Goal: Check status: Check status

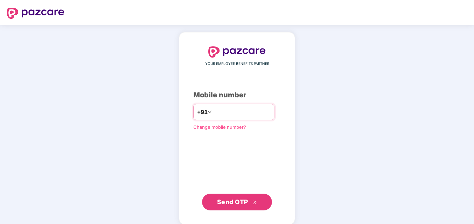
type input "**********"
click at [236, 203] on span "Send OTP" at bounding box center [232, 202] width 31 height 7
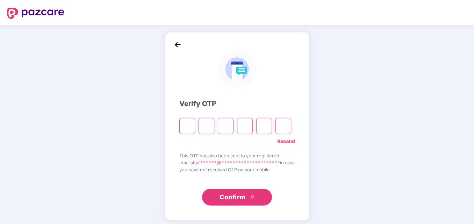
paste input "*"
type input "*"
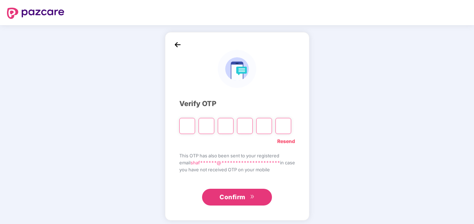
type input "*"
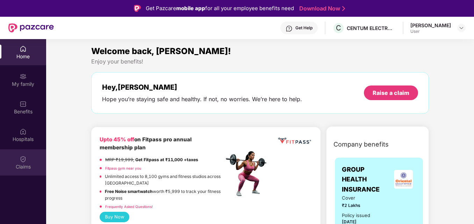
click at [31, 164] on div "Claims" at bounding box center [23, 167] width 46 height 7
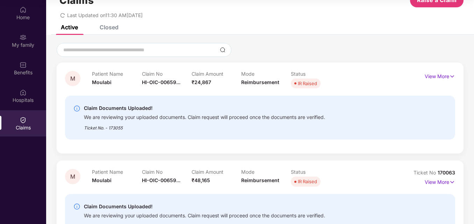
scroll to position [22, 0]
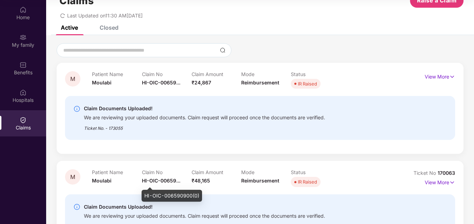
click at [156, 180] on span "HI-OIC-00659..." at bounding box center [161, 181] width 38 height 6
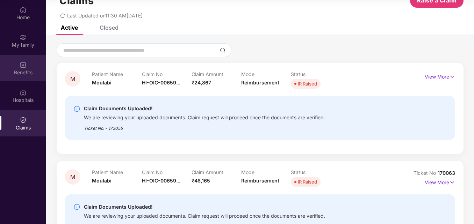
click at [25, 65] on img at bounding box center [23, 65] width 7 height 7
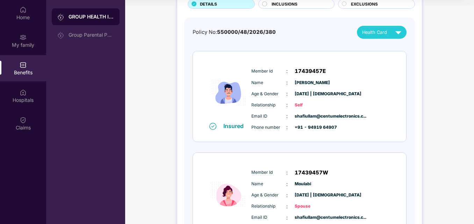
scroll to position [0, 0]
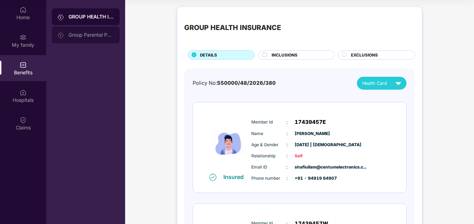
click at [86, 36] on div "Group Parental Policy" at bounding box center [91, 35] width 45 height 6
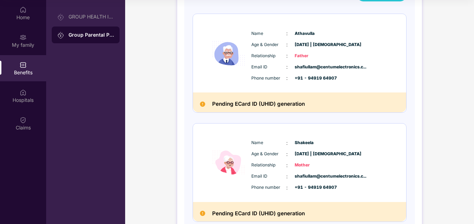
scroll to position [88, 0]
click at [23, 24] on div "Home" at bounding box center [23, 13] width 46 height 26
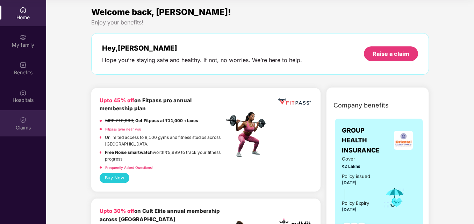
click at [19, 124] on div "Claims" at bounding box center [23, 127] width 46 height 7
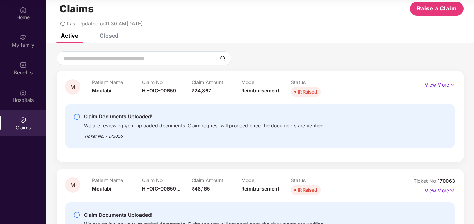
scroll to position [8, 0]
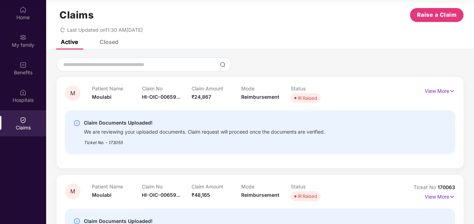
click at [296, 22] on div "Claims Raise a Claim" at bounding box center [260, 15] width 407 height 14
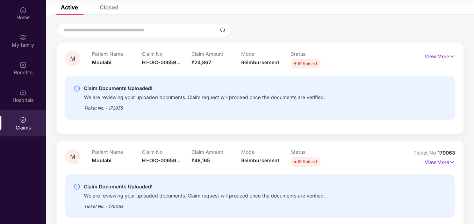
scroll to position [0, 0]
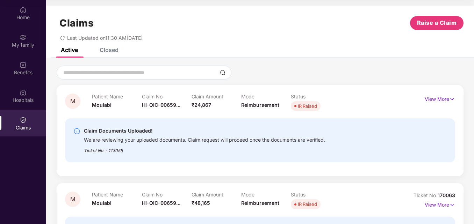
click at [109, 48] on div "Closed" at bounding box center [109, 50] width 19 height 7
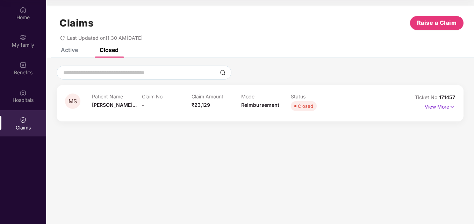
click at [63, 52] on div "Active" at bounding box center [69, 50] width 17 height 7
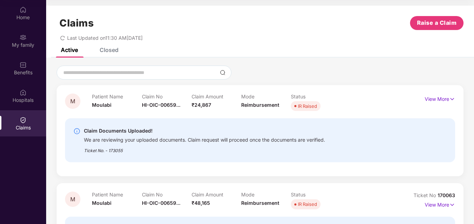
scroll to position [101, 0]
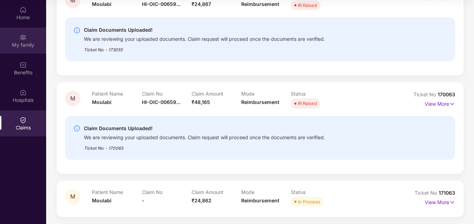
click at [30, 48] on div "My family" at bounding box center [23, 45] width 46 height 7
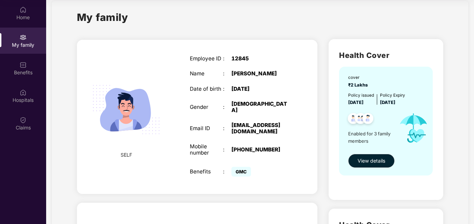
scroll to position [0, 0]
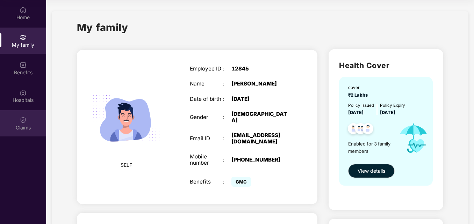
click at [24, 124] on div "Claims" at bounding box center [23, 127] width 46 height 7
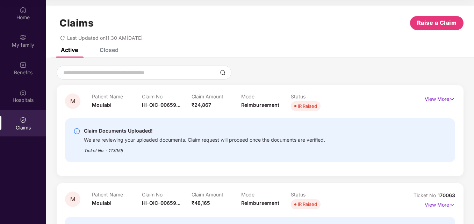
click at [116, 51] on div "Closed" at bounding box center [109, 50] width 19 height 7
